Goal: Transaction & Acquisition: Purchase product/service

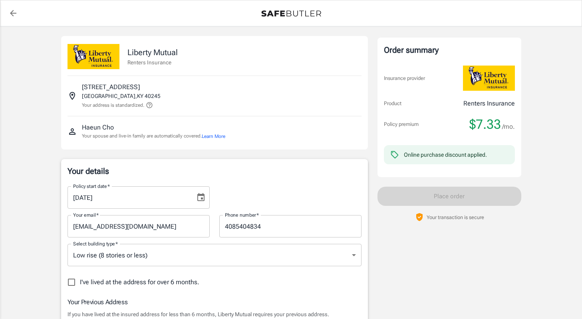
select select "CA"
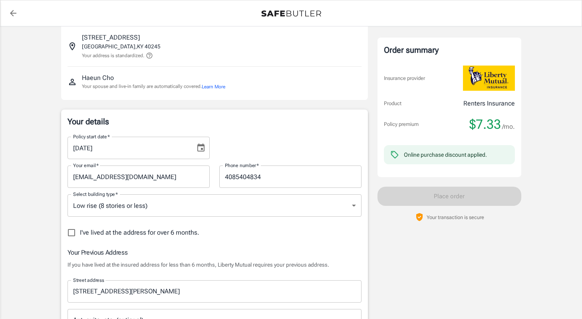
scroll to position [85, 0]
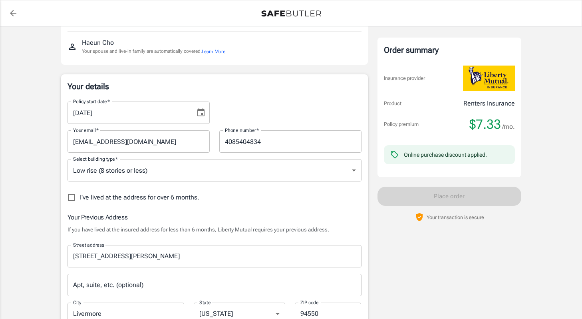
click at [199, 113] on icon "Choose date, selected date is Sep 26, 2025" at bounding box center [201, 113] width 10 height 10
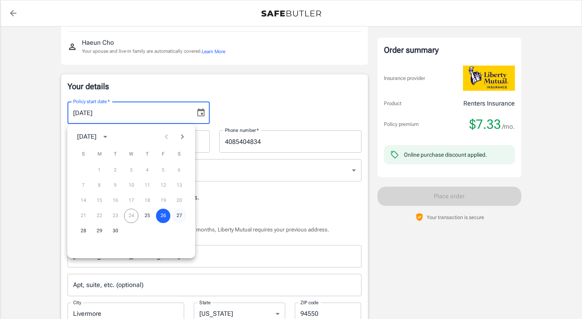
click at [176, 219] on button "27" at bounding box center [179, 216] width 14 height 14
type input "09/27/2025"
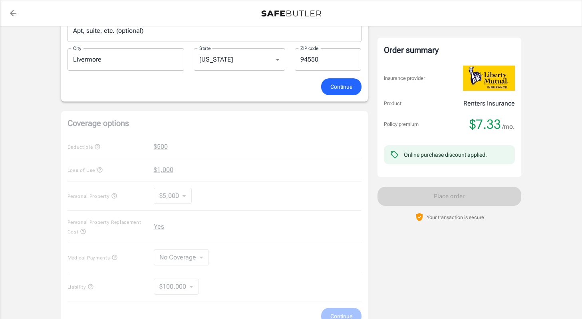
scroll to position [330, 0]
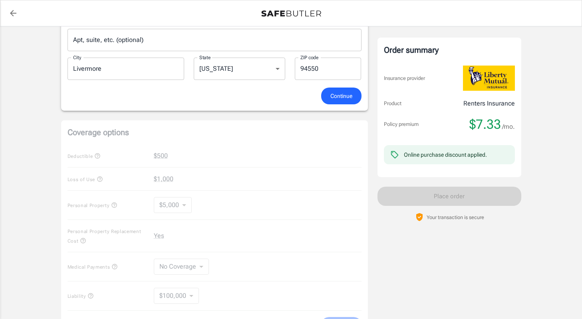
click at [328, 101] on button "Continue" at bounding box center [341, 96] width 40 height 17
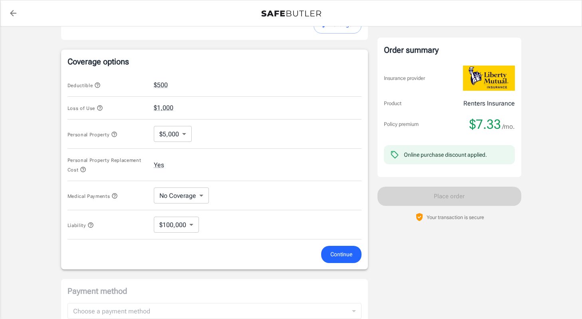
scroll to position [335, 0]
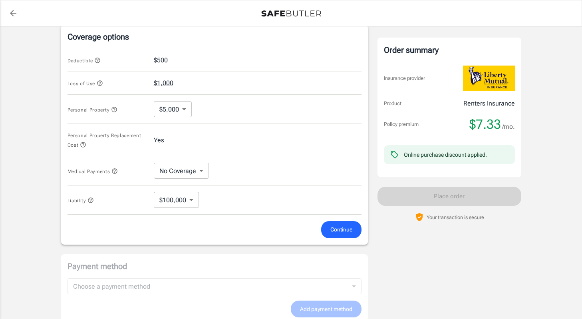
click at [337, 237] on button "Continue" at bounding box center [341, 229] width 40 height 17
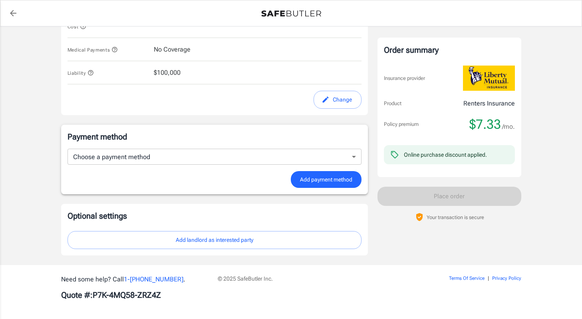
scroll to position [448, 0]
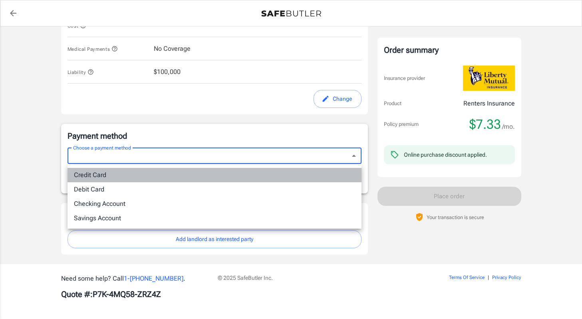
click at [287, 176] on li "Credit Card" at bounding box center [215, 175] width 294 height 14
type input "credit"
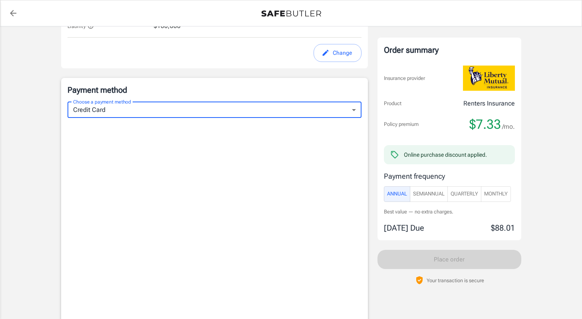
scroll to position [495, 0]
click at [491, 197] on span "Monthly" at bounding box center [496, 193] width 24 height 9
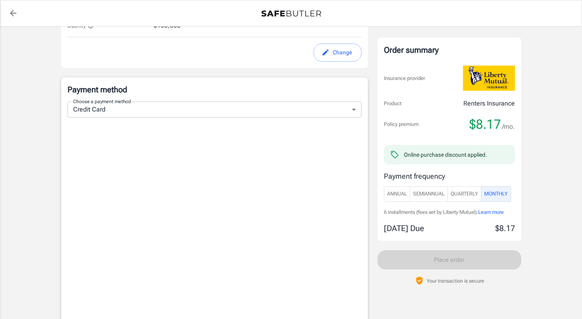
click at [494, 213] on span "Learn more" at bounding box center [491, 212] width 26 height 6
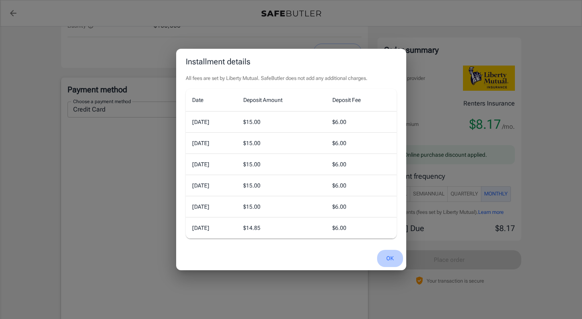
click at [389, 261] on button "OK" at bounding box center [390, 258] width 26 height 17
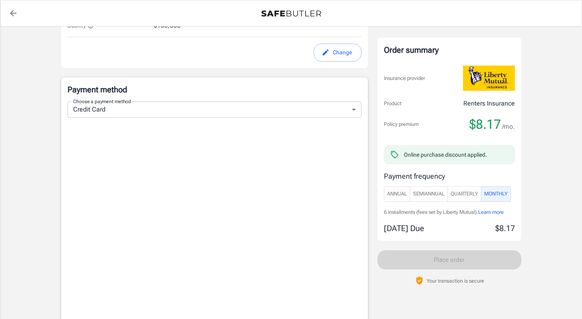
click at [470, 197] on span "Quarterly" at bounding box center [465, 193] width 28 height 9
click at [491, 212] on span "Learn more" at bounding box center [491, 212] width 26 height 6
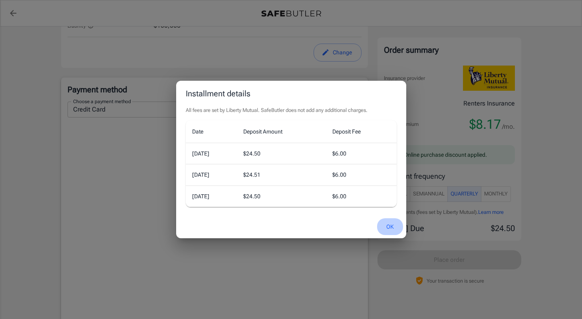
click at [387, 222] on button "OK" at bounding box center [390, 226] width 26 height 17
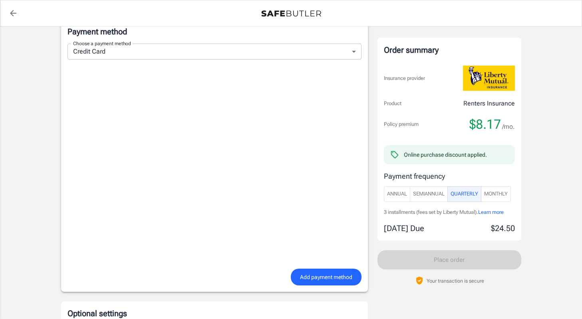
scroll to position [536, 0]
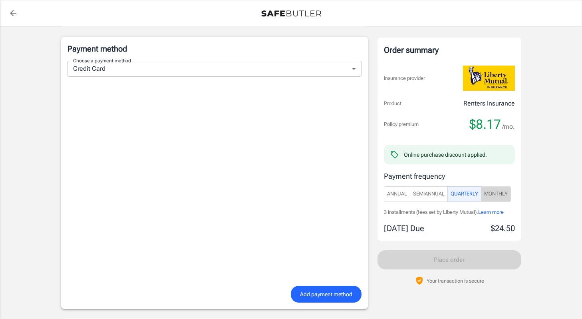
click at [508, 187] on button "Monthly" at bounding box center [496, 194] width 30 height 16
click at [474, 192] on span "Quarterly" at bounding box center [465, 193] width 28 height 9
click at [440, 192] on span "SemiAnnual" at bounding box center [429, 193] width 32 height 9
click at [502, 213] on span "Learn more" at bounding box center [493, 212] width 26 height 6
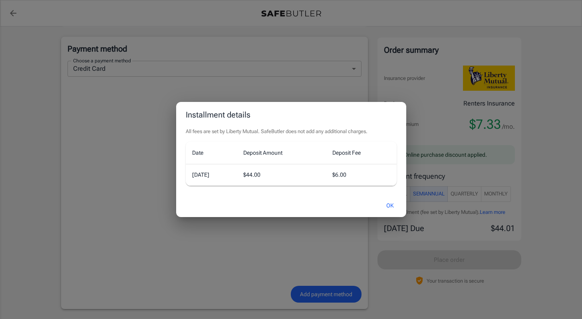
click at [389, 207] on button "OK" at bounding box center [390, 205] width 26 height 17
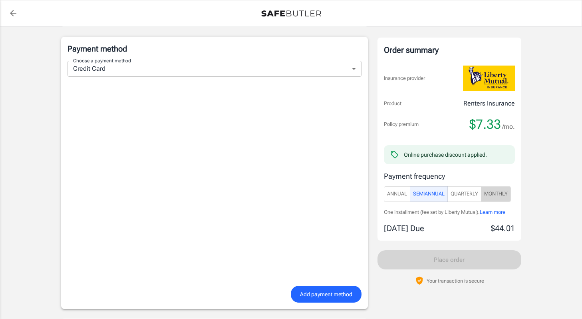
click at [498, 194] on span "Monthly" at bounding box center [496, 193] width 24 height 9
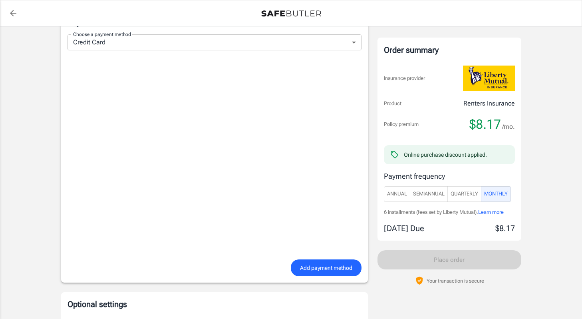
scroll to position [571, 0]
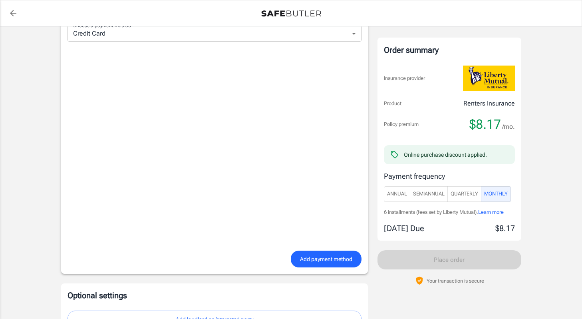
click at [326, 257] on span "Add payment method" at bounding box center [326, 259] width 52 height 10
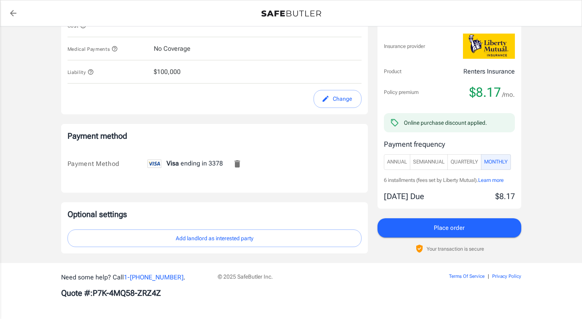
scroll to position [450, 0]
click at [451, 223] on span "Place order" at bounding box center [449, 228] width 31 height 10
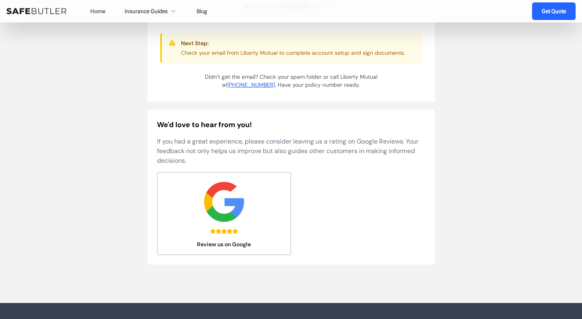
scroll to position [299, 0]
